Goal: Task Accomplishment & Management: Manage account settings

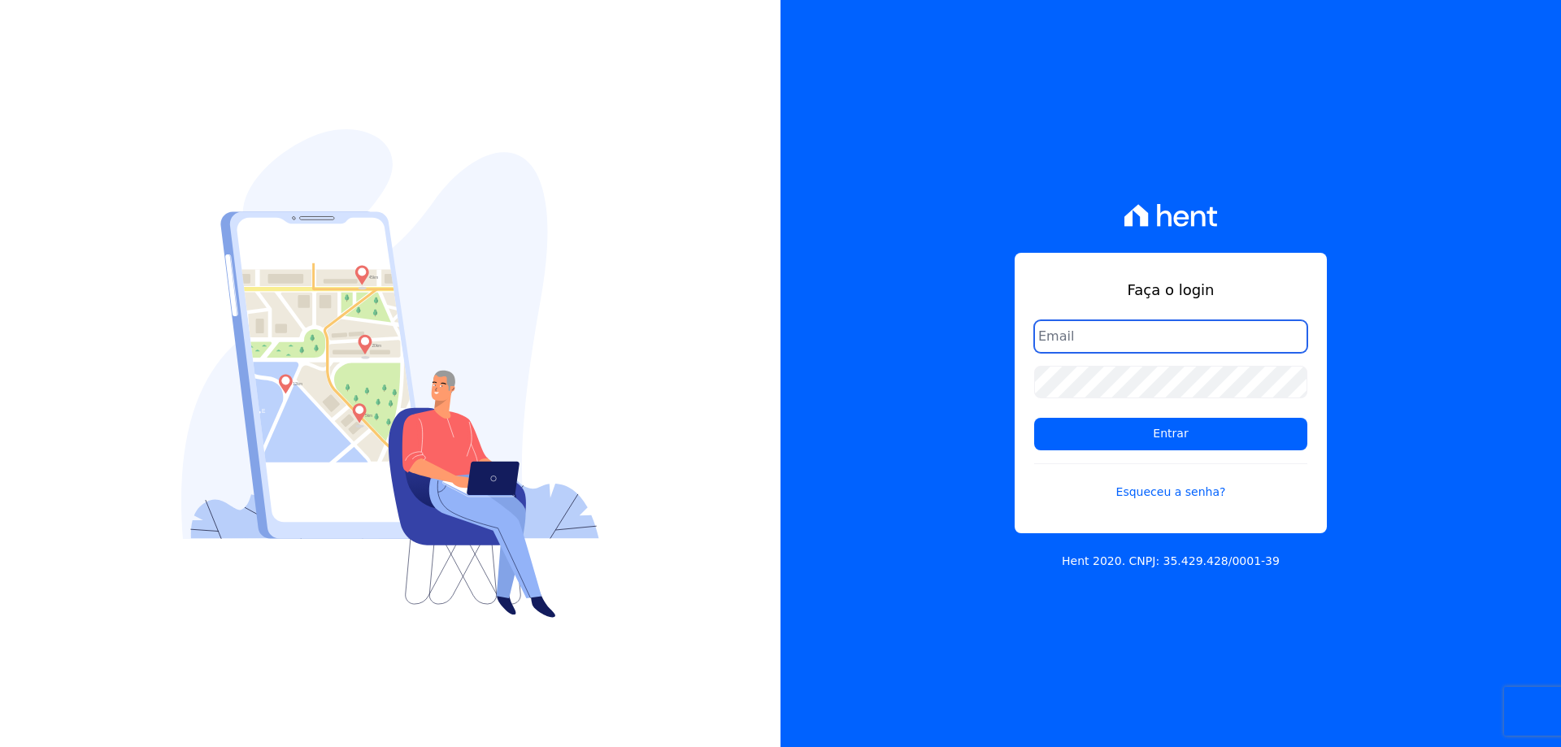
click at [1077, 343] on input "email" at bounding box center [1170, 336] width 273 height 33
type input "[EMAIL_ADDRESS][DOMAIN_NAME]"
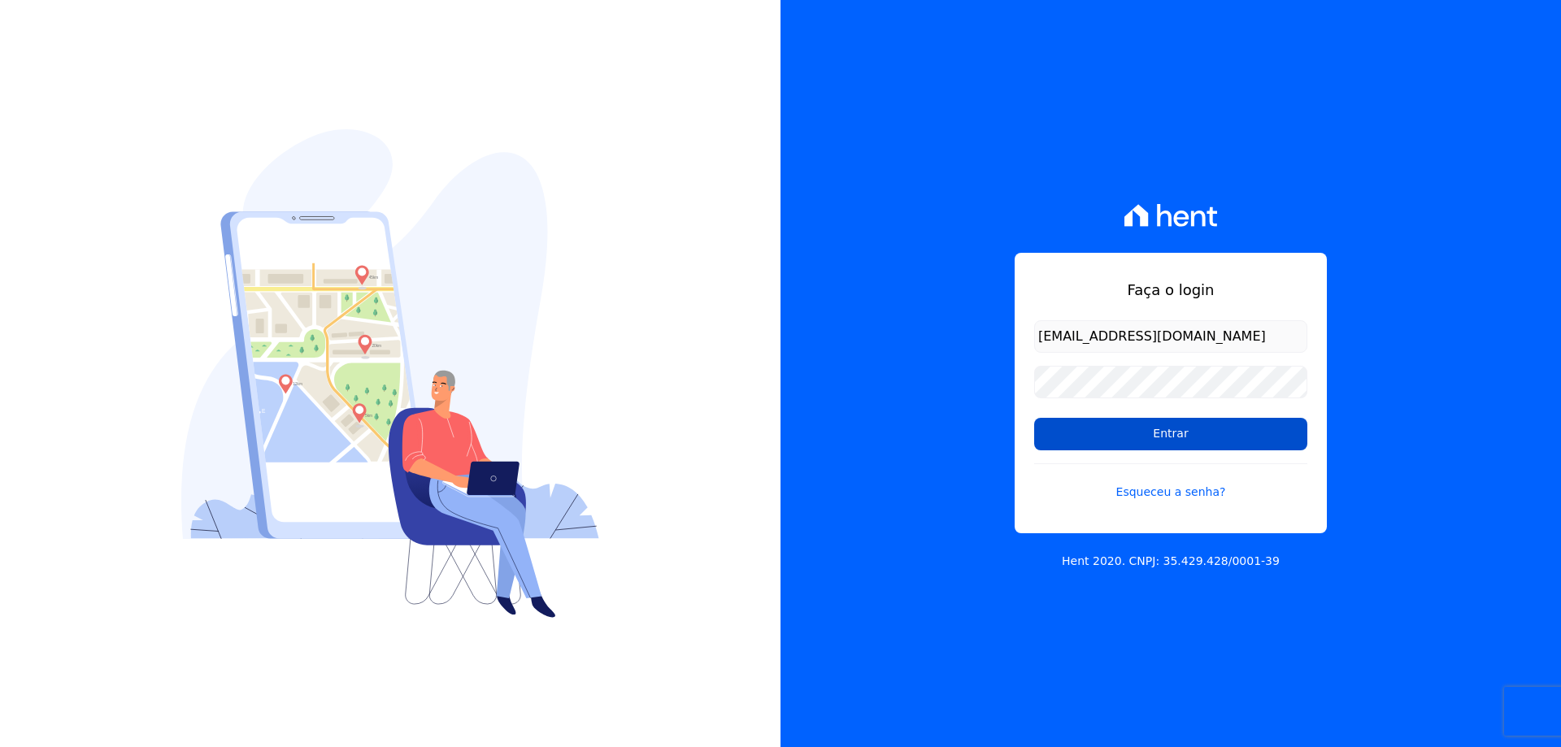
click at [1140, 429] on input "Entrar" at bounding box center [1170, 434] width 273 height 33
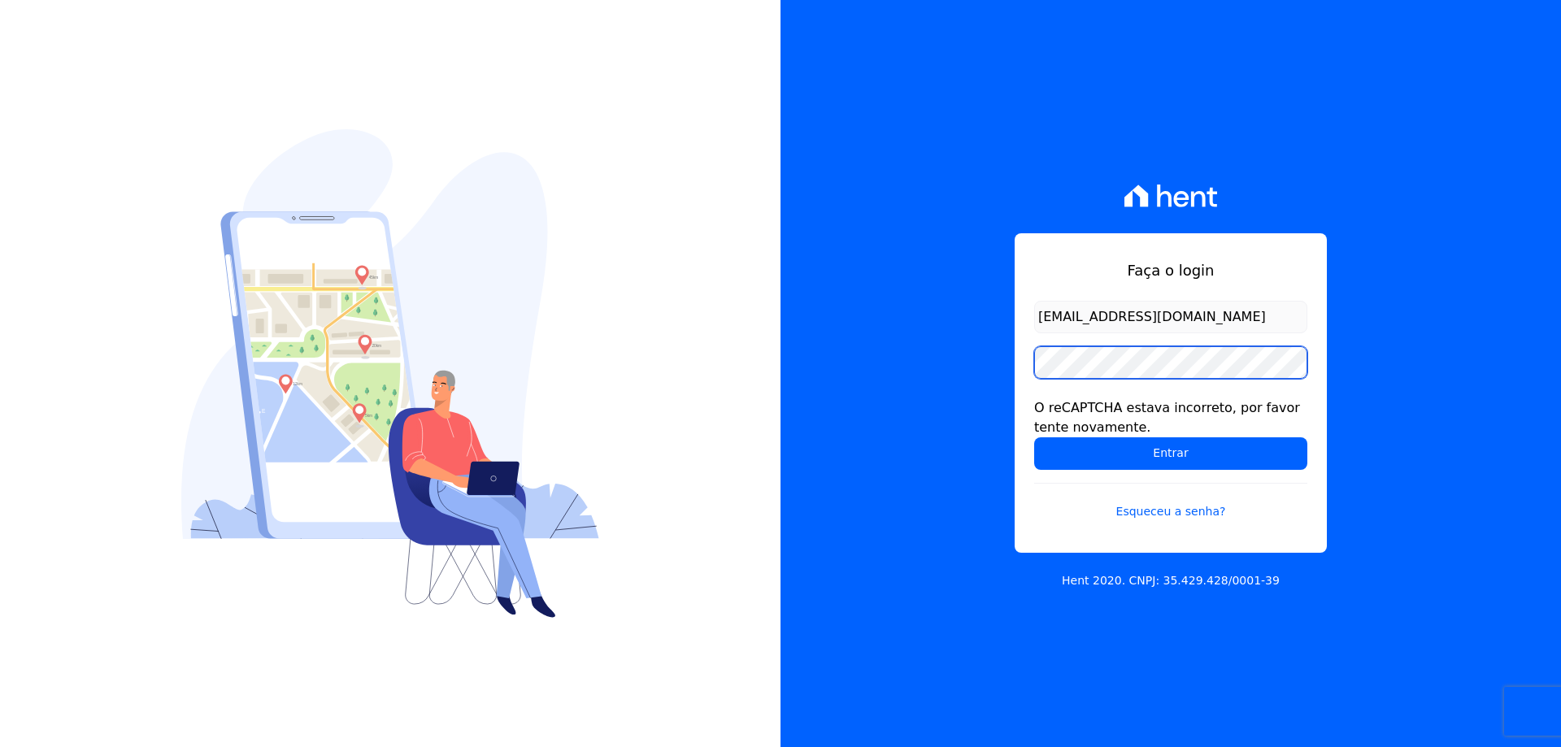
click at [1034, 437] on input "Entrar" at bounding box center [1170, 453] width 273 height 33
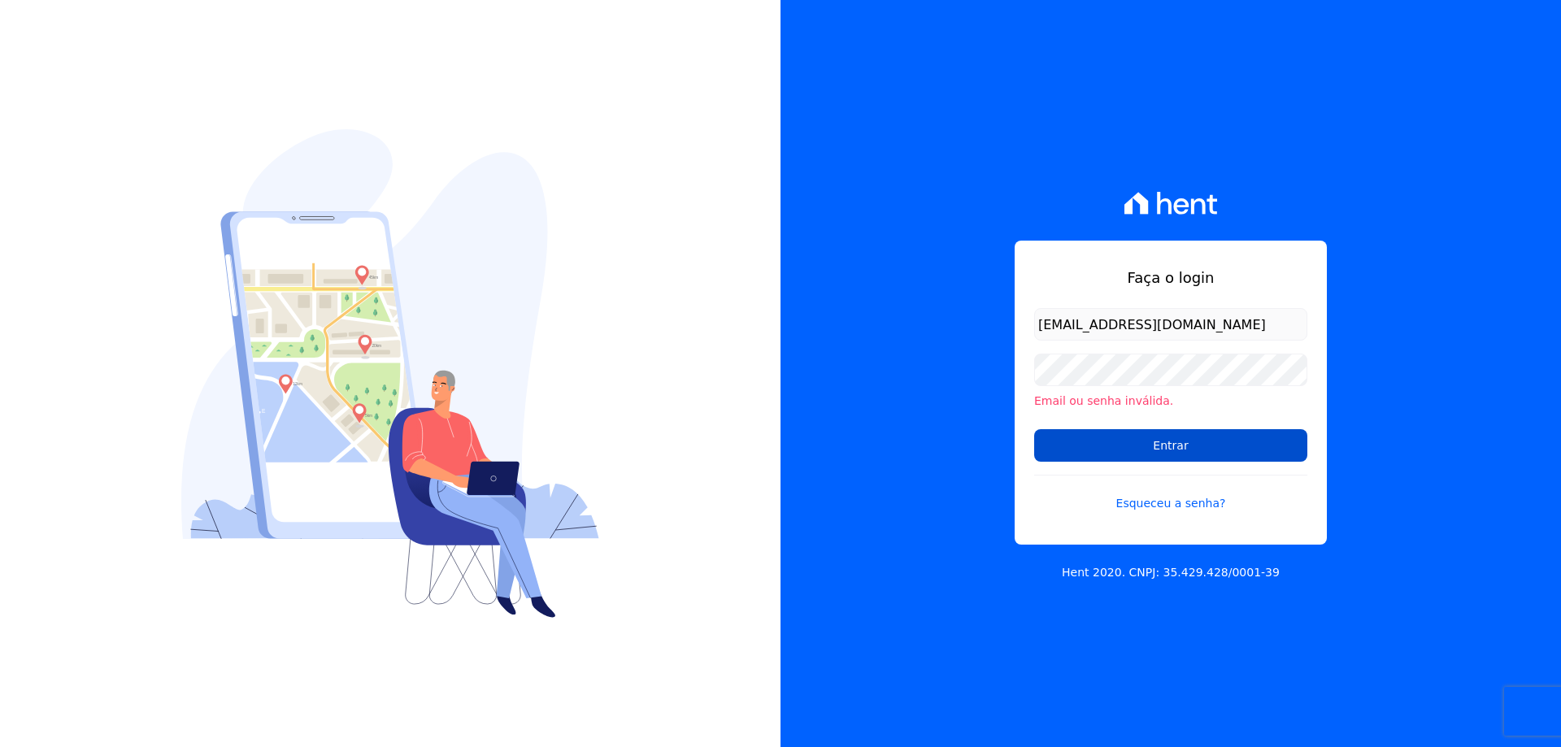
click at [1155, 443] on input "Entrar" at bounding box center [1170, 445] width 273 height 33
